Goal: Transaction & Acquisition: Purchase product/service

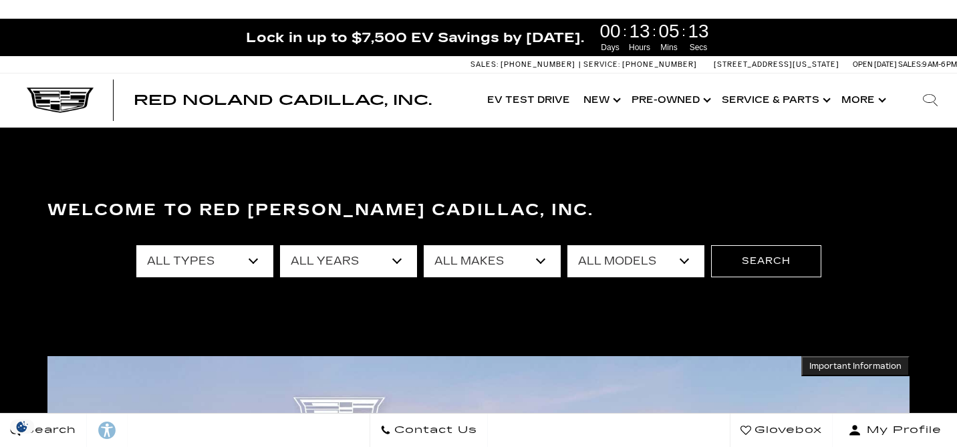
click at [761, 262] on button "Search" at bounding box center [766, 261] width 110 height 32
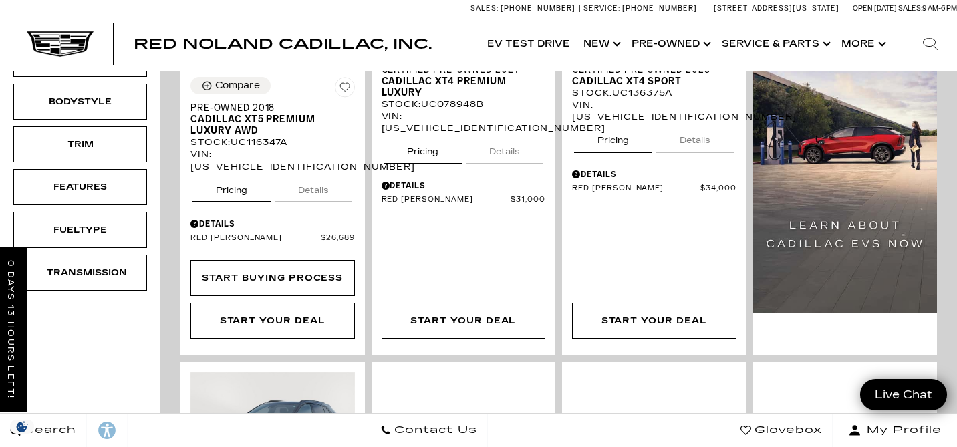
scroll to position [513, 0]
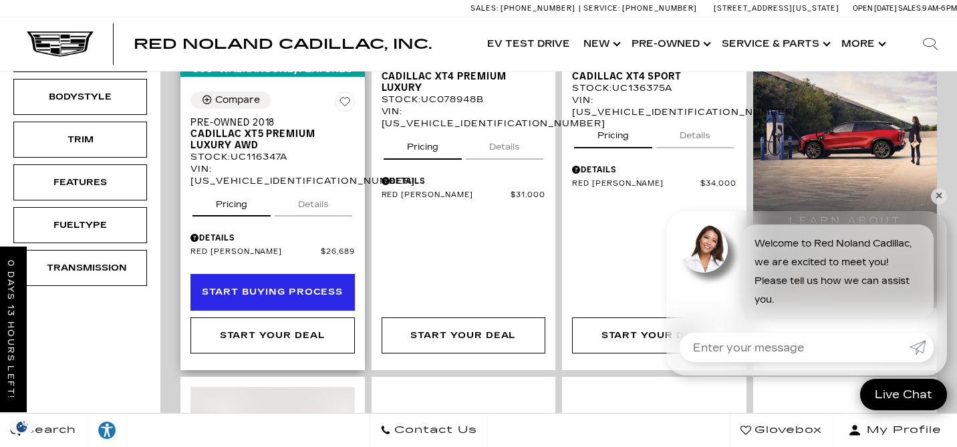
click at [268, 285] on div "Start Buying Process" at bounding box center [272, 292] width 141 height 15
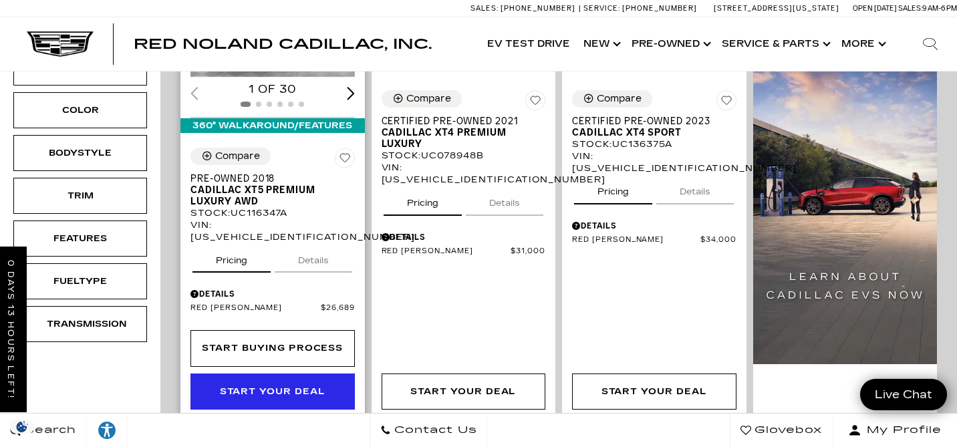
scroll to position [459, 0]
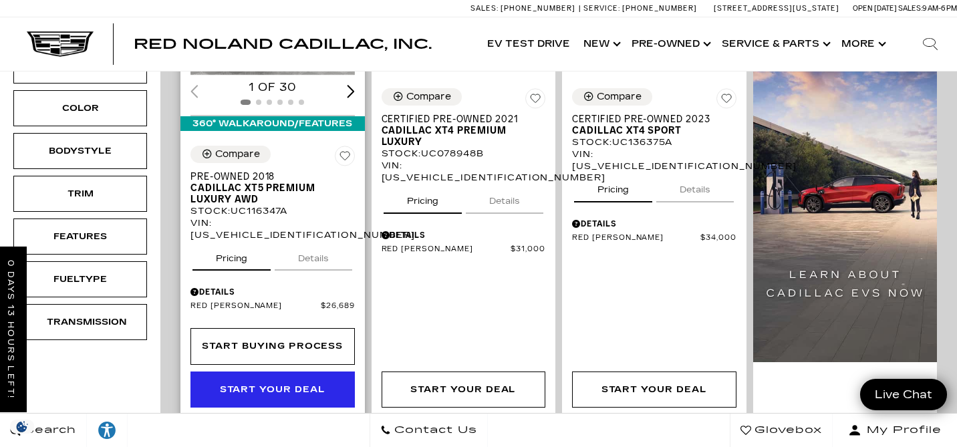
click at [283, 382] on div "Start Your Deal" at bounding box center [273, 389] width 106 height 15
